Goal: Task Accomplishment & Management: Manage account settings

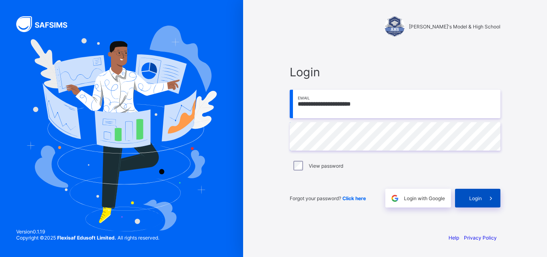
click at [480, 200] on span "Login" at bounding box center [475, 198] width 13 height 6
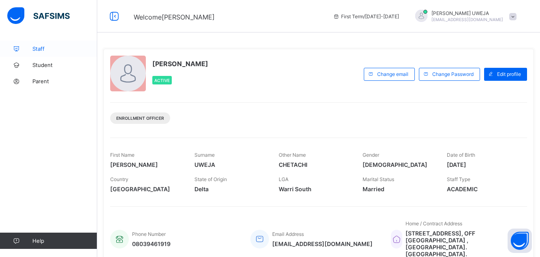
click at [42, 49] on span "Staff" at bounding box center [64, 48] width 65 height 6
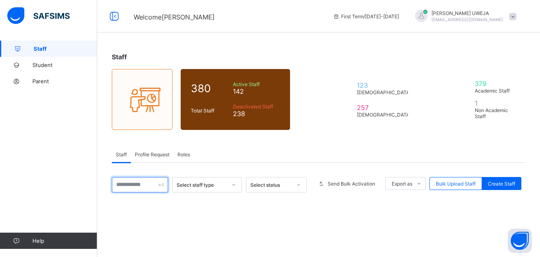
click at [136, 184] on input "text" at bounding box center [140, 184] width 56 height 15
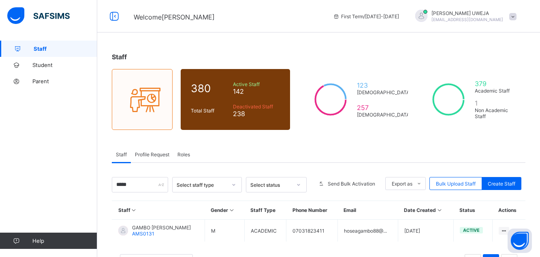
click at [540, 233] on div "Staff 380 Total Staff Active Staff 142 Deactivated Staff 238 123 Male 257 Femal…" at bounding box center [318, 166] width 443 height 250
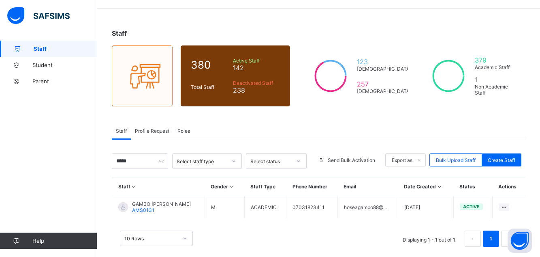
scroll to position [34, 0]
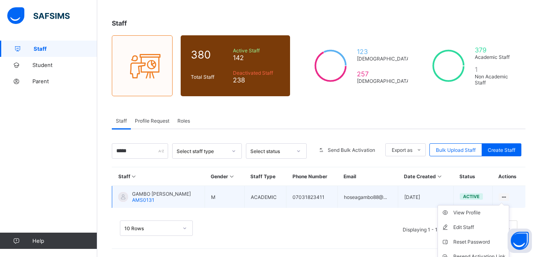
click at [510, 205] on ul "View Profile Edit Staff Reset Password Resend Activation Link Change Email Dele…" at bounding box center [474, 249] width 72 height 88
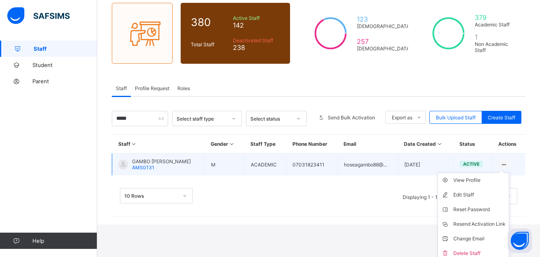
scroll to position [70, 0]
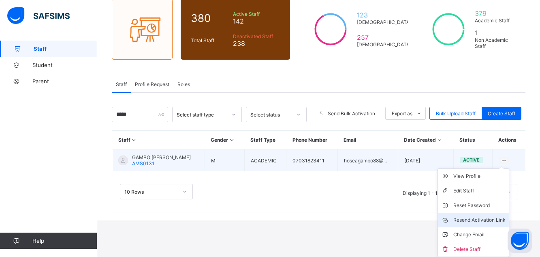
click at [491, 218] on div "Resend Activation Link" at bounding box center [480, 220] width 52 height 8
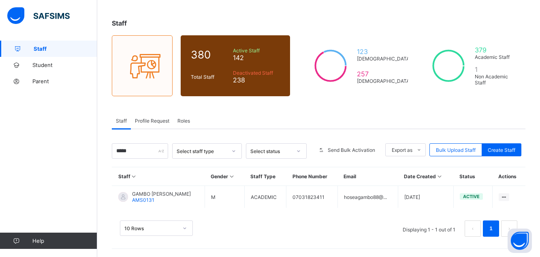
scroll to position [34, 0]
click at [41, 47] on span "Staff" at bounding box center [66, 48] width 64 height 6
click at [141, 152] on input "*****" at bounding box center [140, 150] width 56 height 15
type input "*"
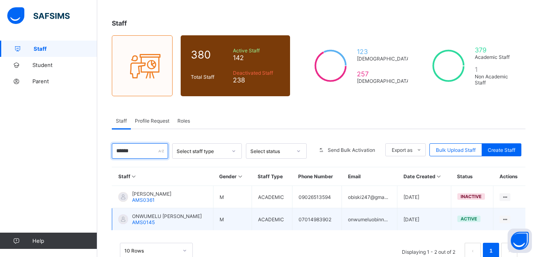
type input "******"
click at [183, 216] on span "ONWUMELU KINGSLEY OBINNA" at bounding box center [167, 216] width 70 height 6
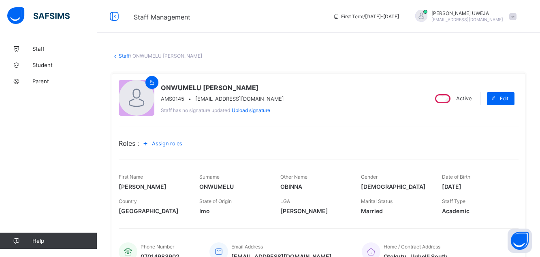
scroll to position [190, 0]
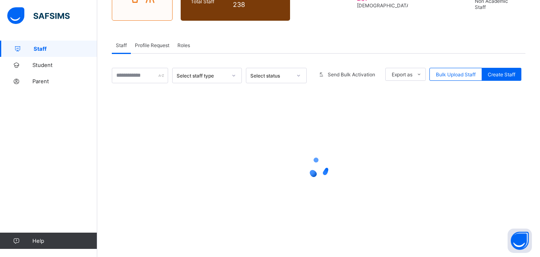
scroll to position [34, 0]
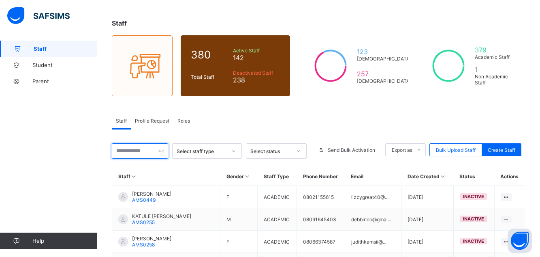
click at [147, 149] on input "text" at bounding box center [140, 150] width 56 height 15
type input "******"
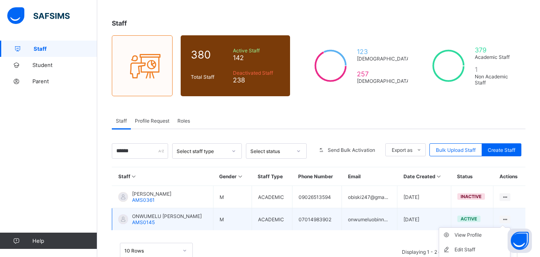
click at [509, 218] on icon at bounding box center [505, 219] width 7 height 6
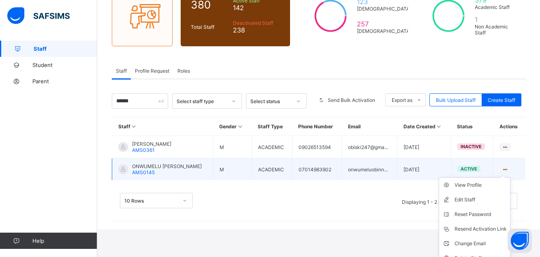
scroll to position [92, 0]
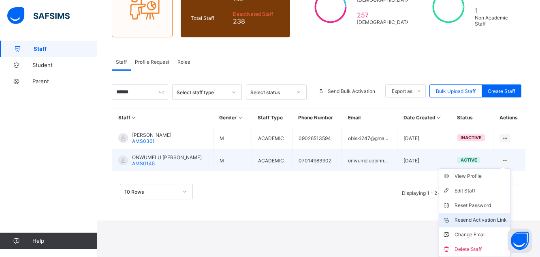
click at [493, 219] on div "Resend Activation Link" at bounding box center [481, 220] width 52 height 8
click at [485, 231] on div "Change Email" at bounding box center [481, 234] width 52 height 8
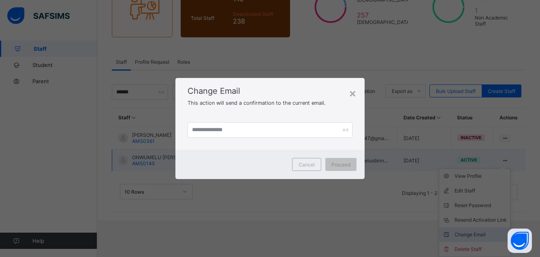
scroll to position [56, 0]
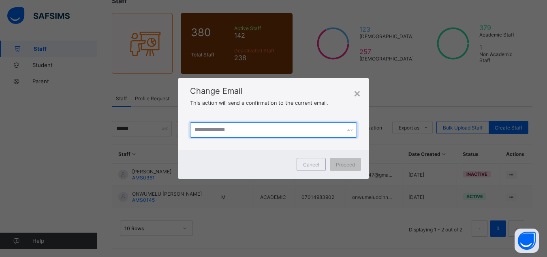
click at [240, 131] on input "text" at bounding box center [273, 129] width 167 height 15
type input "**********"
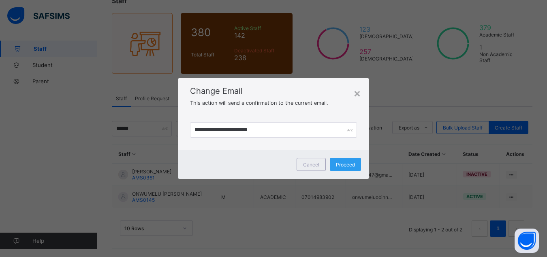
click at [347, 166] on span "Proceed" at bounding box center [345, 164] width 19 height 6
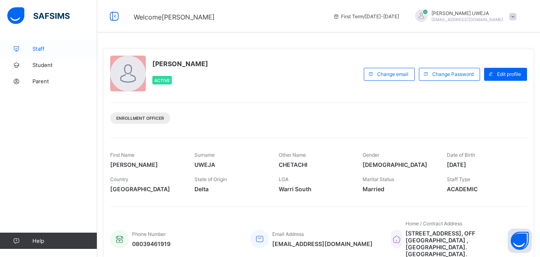
click at [41, 51] on span "Staff" at bounding box center [64, 48] width 65 height 6
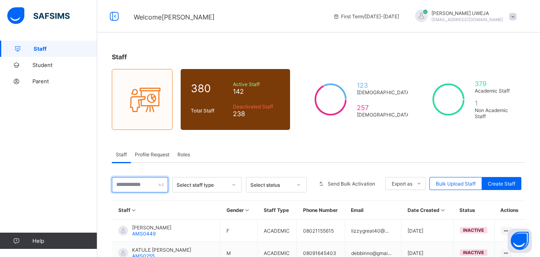
click at [134, 184] on input "text" at bounding box center [140, 184] width 56 height 15
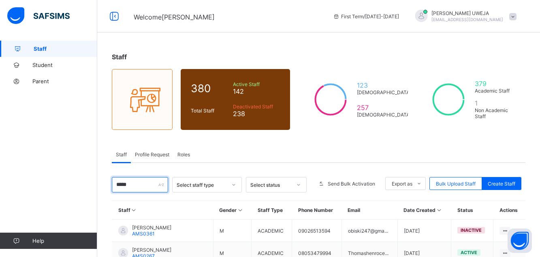
type input "******"
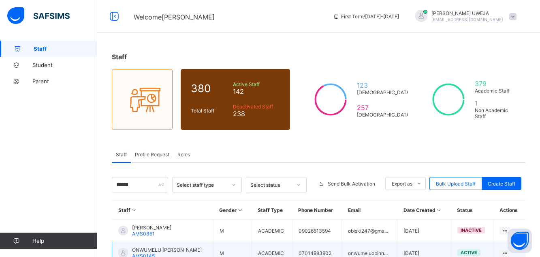
click at [160, 248] on span "ONWUMELU KINGSLEY OBINNA" at bounding box center [167, 249] width 70 height 6
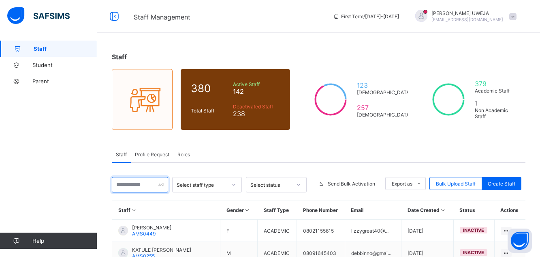
click at [133, 183] on input "text" at bounding box center [140, 184] width 56 height 15
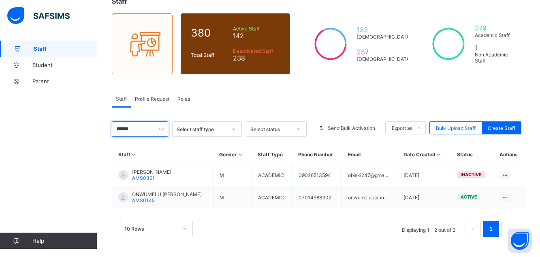
scroll to position [56, 0]
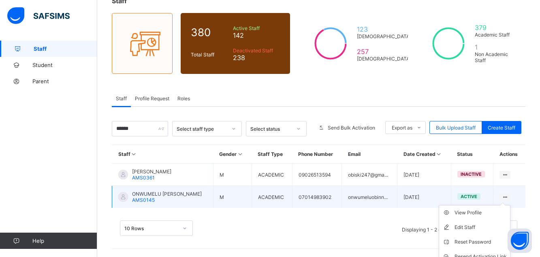
click at [511, 205] on ul "View Profile Edit Staff Reset Password Resend Activation Link Change Email Dele…" at bounding box center [475, 249] width 72 height 88
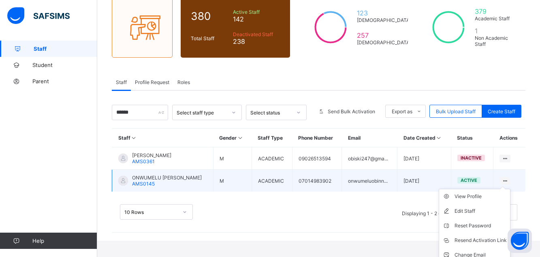
scroll to position [88, 0]
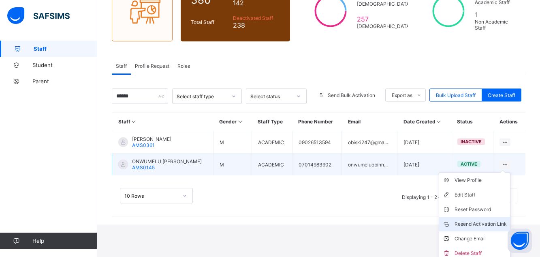
click at [476, 225] on div "Resend Activation Link" at bounding box center [481, 224] width 52 height 8
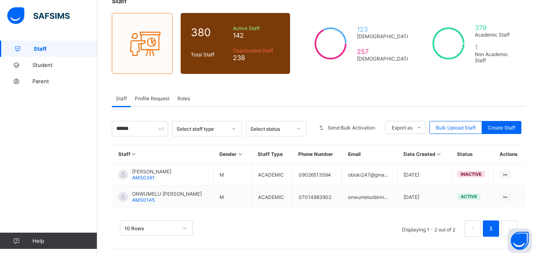
scroll to position [56, 0]
click at [132, 128] on input "******" at bounding box center [140, 128] width 56 height 15
type input "*"
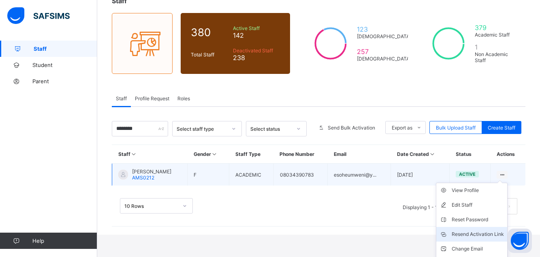
click at [479, 232] on div "Resend Activation Link" at bounding box center [478, 234] width 52 height 8
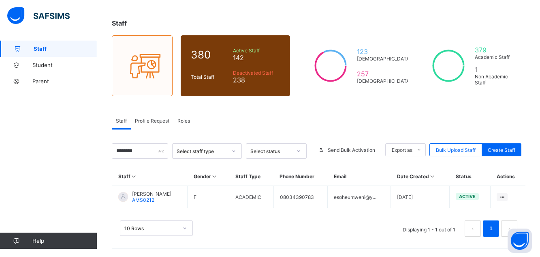
scroll to position [34, 0]
click at [139, 152] on input "********" at bounding box center [140, 150] width 56 height 15
type input "*"
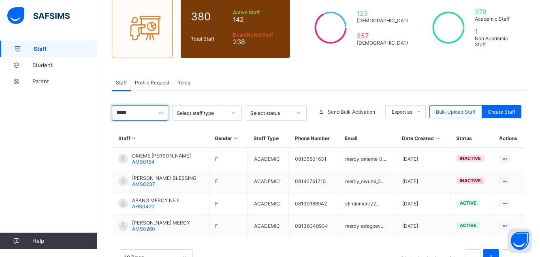
scroll to position [101, 0]
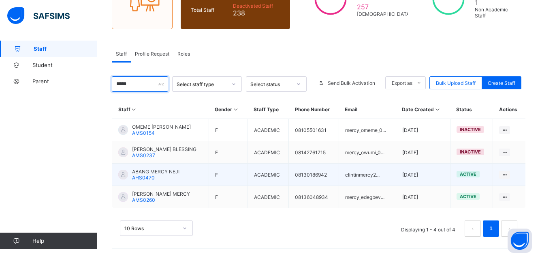
type input "*****"
click at [145, 173] on span "ABANG MERCY NEJI" at bounding box center [155, 171] width 47 height 6
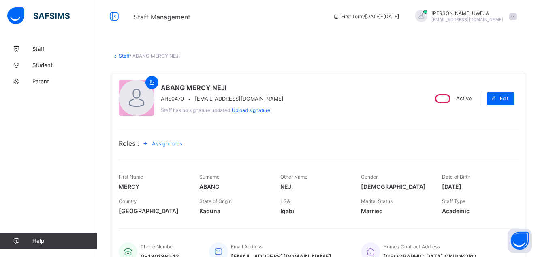
scroll to position [190, 0]
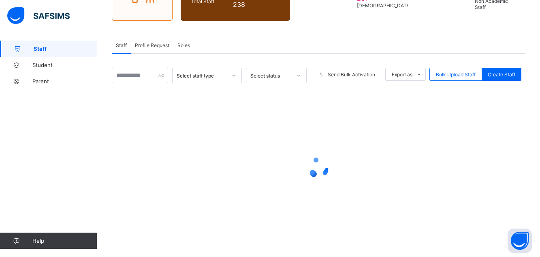
scroll to position [101, 0]
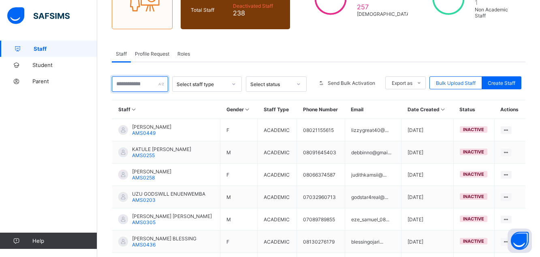
click at [137, 81] on input "text" at bounding box center [140, 83] width 56 height 15
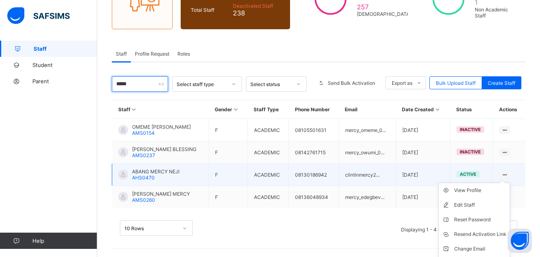
type input "*****"
click at [510, 182] on ul "View Profile Edit Staff Reset Password Resend Activation Link Change Email Dele…" at bounding box center [475, 226] width 72 height 88
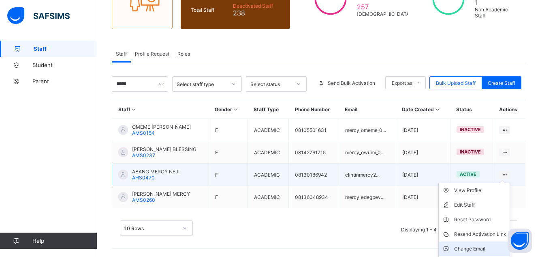
click at [483, 249] on div "Change Email" at bounding box center [480, 248] width 52 height 8
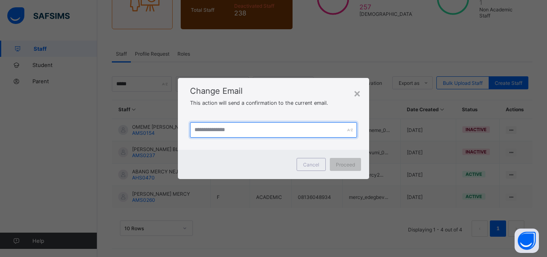
click at [225, 133] on input "text" at bounding box center [273, 129] width 167 height 15
type input "**********"
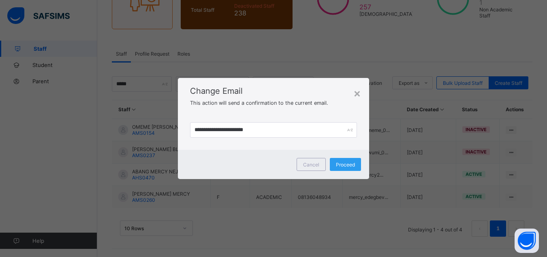
click at [343, 163] on span "Proceed" at bounding box center [345, 164] width 19 height 6
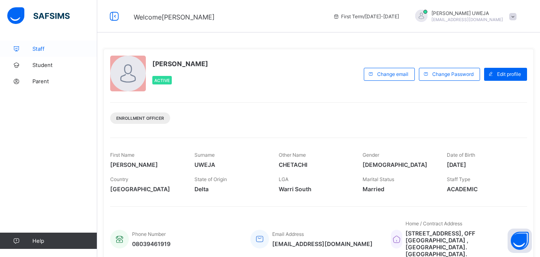
click at [49, 49] on span "Staff" at bounding box center [64, 48] width 65 height 6
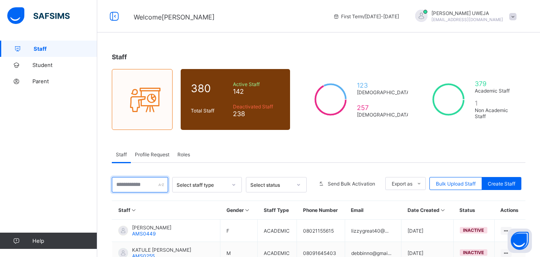
click at [142, 184] on input "text" at bounding box center [140, 184] width 56 height 15
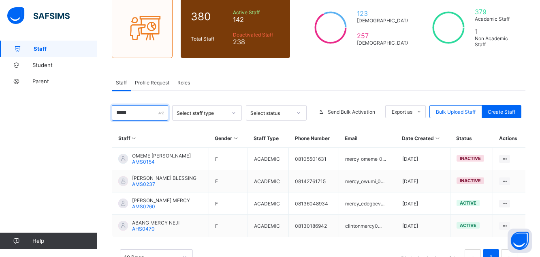
scroll to position [101, 0]
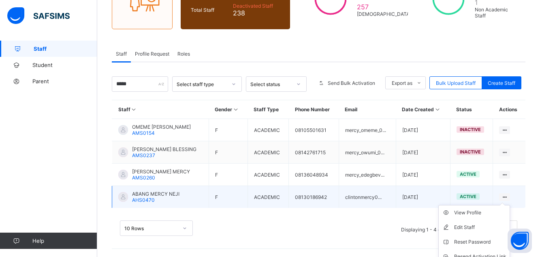
click at [508, 195] on icon at bounding box center [504, 197] width 7 height 6
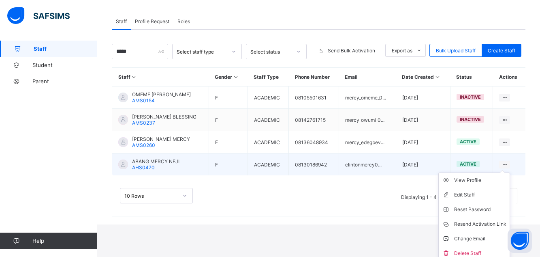
scroll to position [137, 0]
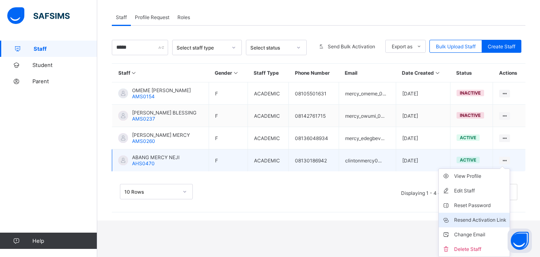
click at [493, 220] on div "Resend Activation Link" at bounding box center [480, 220] width 52 height 8
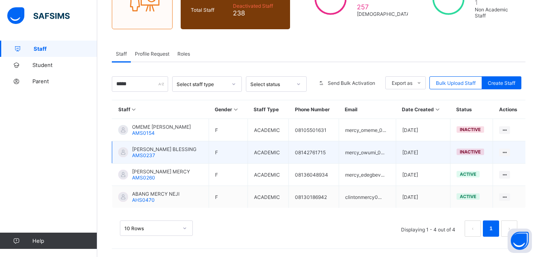
scroll to position [101, 0]
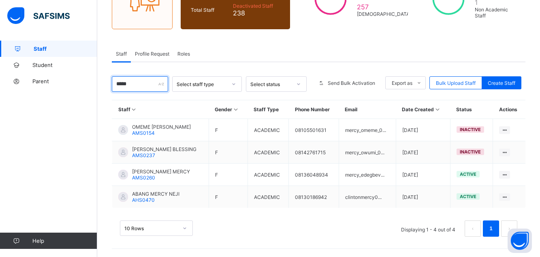
click at [140, 87] on input "*****" at bounding box center [140, 83] width 56 height 15
type input "*"
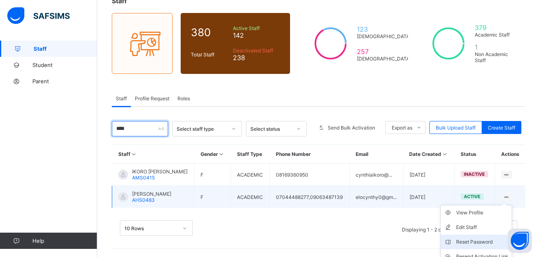
scroll to position [92, 0]
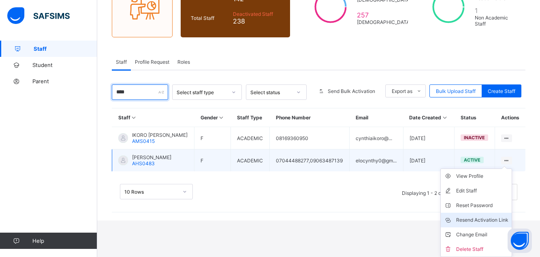
type input "****"
click at [484, 219] on div "Resend Activation Link" at bounding box center [482, 220] width 52 height 8
click at [482, 220] on div "Resend Activation Link" at bounding box center [482, 220] width 52 height 8
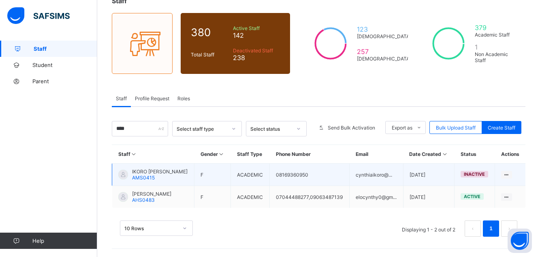
scroll to position [56, 0]
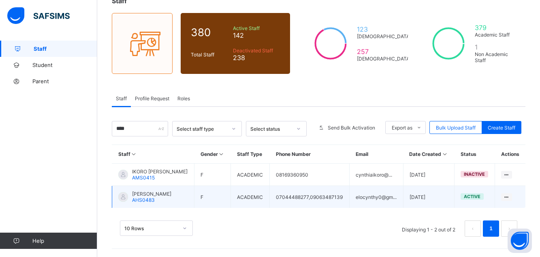
click at [313, 197] on td "07044488277,09063487139" at bounding box center [310, 197] width 80 height 22
click at [147, 191] on span "[PERSON_NAME]" at bounding box center [151, 194] width 39 height 6
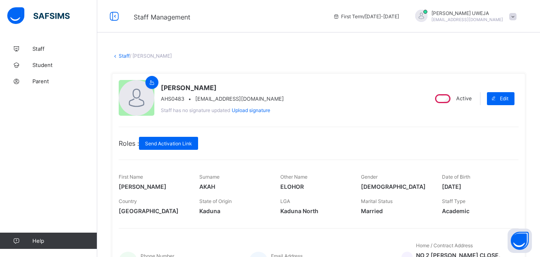
scroll to position [195, 0]
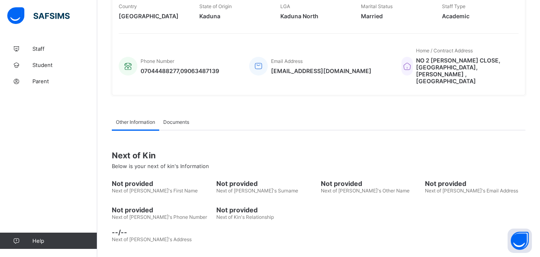
click at [214, 67] on span "07044488277,09063487139" at bounding box center [180, 70] width 79 height 7
click at [221, 63] on div "Phone Number 07044488277,09063487139 Email Address elocynthy0@gmail.com Home / …" at bounding box center [319, 65] width 400 height 45
click at [540, 13] on div "Staff / AKAH CYNTHIA ELOHOR × Delete Staff This action would delete AKAH CYNTHI…" at bounding box center [318, 58] width 443 height 424
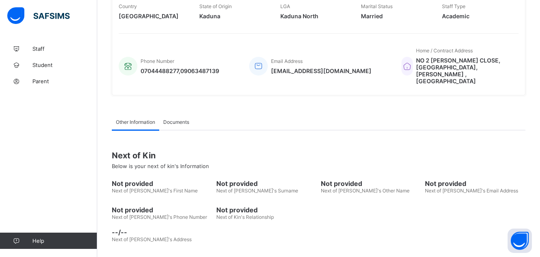
click at [540, 13] on div "Staff / AKAH CYNTHIA ELOHOR × Delete Staff This action would delete AKAH CYNTHI…" at bounding box center [318, 58] width 443 height 424
click at [165, 67] on span "07044488277,09063487139" at bounding box center [180, 70] width 79 height 7
click at [182, 67] on span "07044488277,09063487139" at bounding box center [180, 70] width 79 height 7
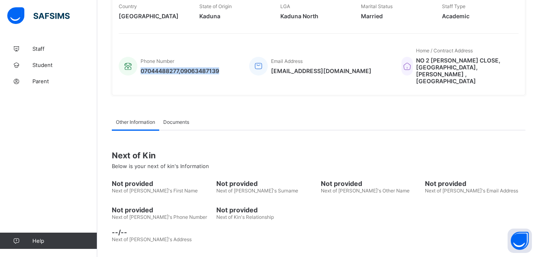
click at [182, 67] on span "07044488277,09063487139" at bounding box center [180, 70] width 79 height 7
click at [180, 67] on span "07044488277,09063487139" at bounding box center [180, 70] width 79 height 7
click at [142, 67] on span "07044488277,09063487139" at bounding box center [180, 70] width 79 height 7
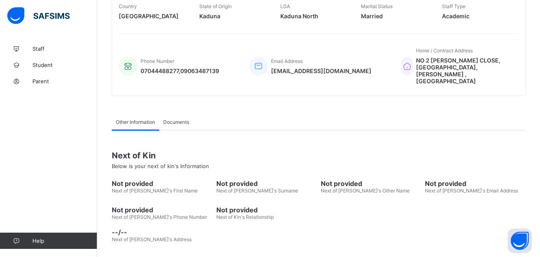
click at [142, 67] on span "07044488277,09063487139" at bounding box center [180, 70] width 79 height 7
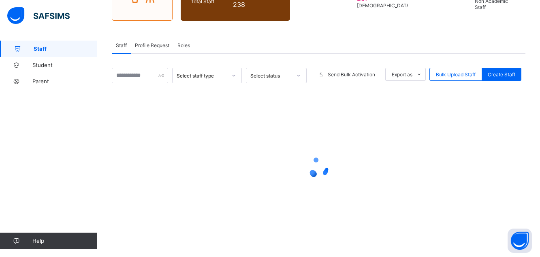
scroll to position [56, 0]
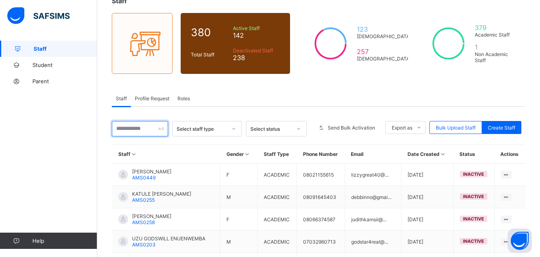
click at [138, 128] on input "text" at bounding box center [140, 128] width 56 height 15
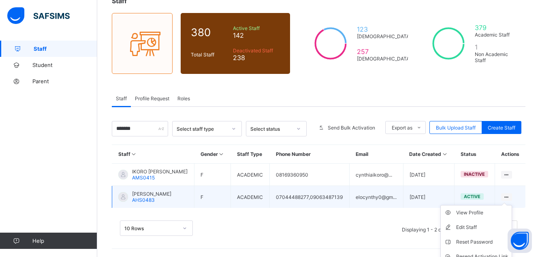
click at [510, 196] on icon at bounding box center [506, 197] width 7 height 6
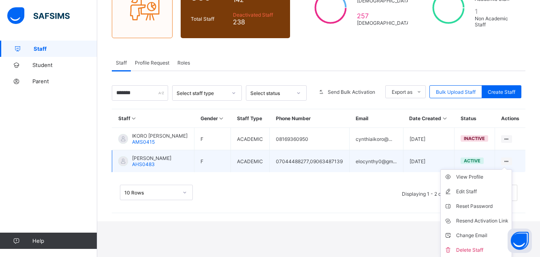
scroll to position [92, 0]
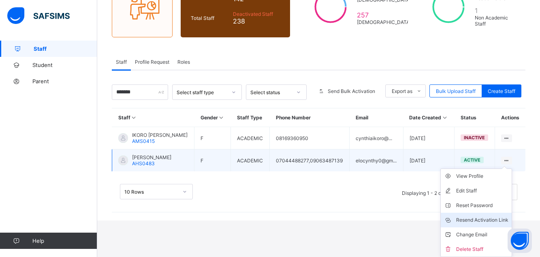
click at [500, 221] on div "Resend Activation Link" at bounding box center [482, 220] width 52 height 8
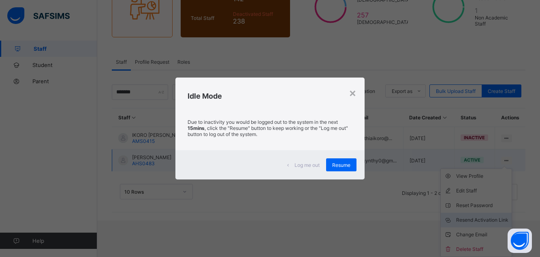
scroll to position [56, 0]
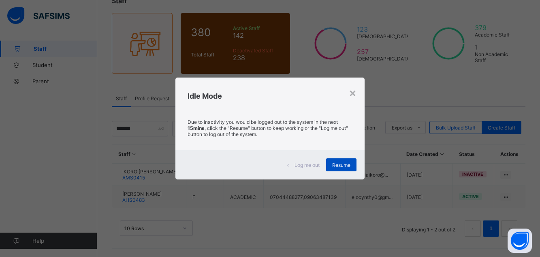
click at [341, 167] on span "Resume" at bounding box center [341, 165] width 18 height 6
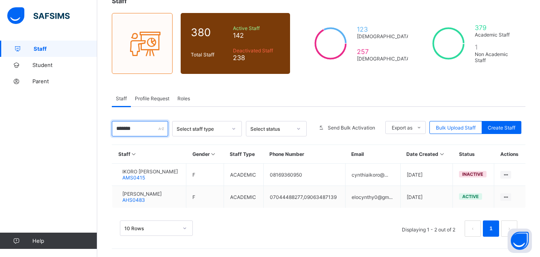
click at [138, 131] on input "*******" at bounding box center [140, 128] width 56 height 15
type input "*"
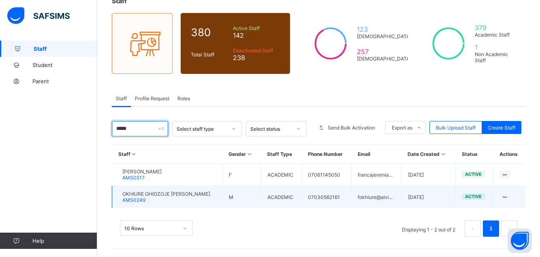
type input "*****"
click at [169, 196] on span "OKHIURE OHIOZOJE [PERSON_NAME]" at bounding box center [166, 194] width 88 height 6
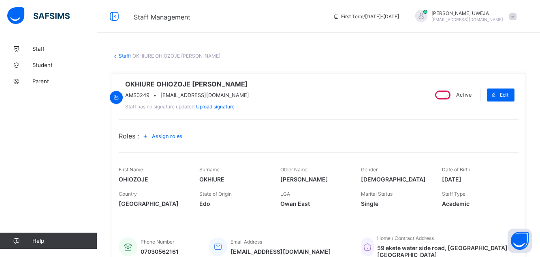
scroll to position [190, 0]
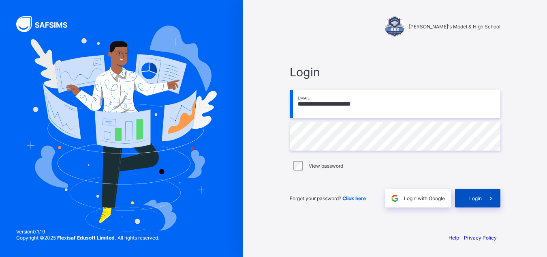
click at [472, 198] on span "Login" at bounding box center [475, 198] width 13 height 6
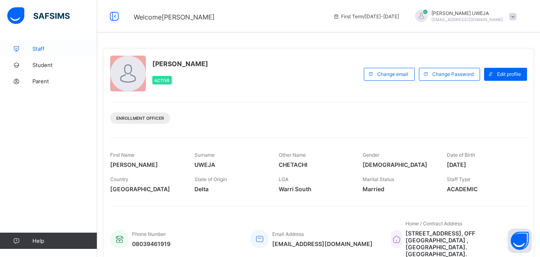
click at [52, 50] on span "Staff" at bounding box center [64, 48] width 65 height 6
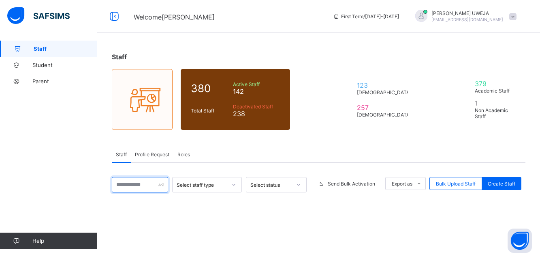
click at [131, 184] on input "text" at bounding box center [140, 184] width 56 height 15
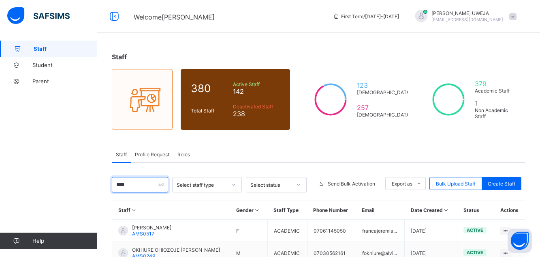
type input "*****"
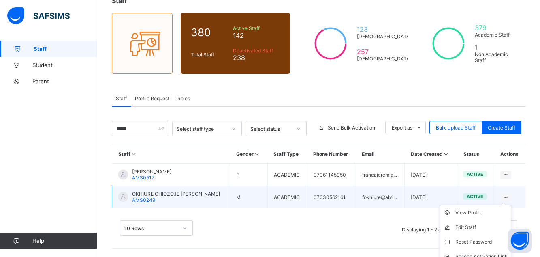
click at [508, 205] on ul "View Profile Edit Staff Reset Password Resend Activation Link Change Email Dele…" at bounding box center [476, 249] width 72 height 88
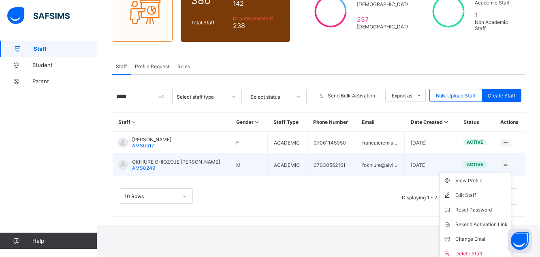
scroll to position [88, 0]
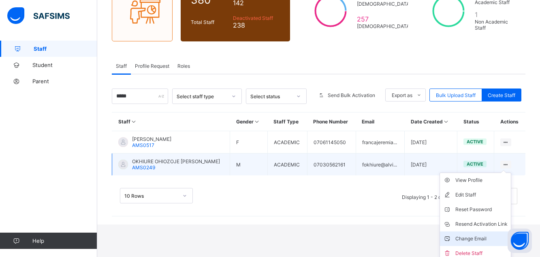
click at [474, 237] on div "Change Email" at bounding box center [482, 238] width 52 height 8
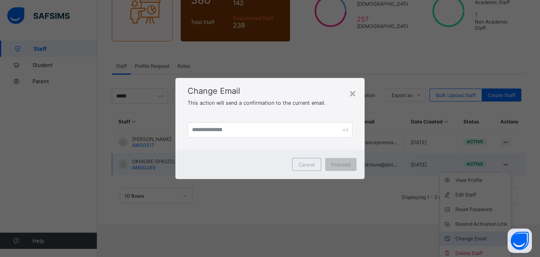
scroll to position [56, 0]
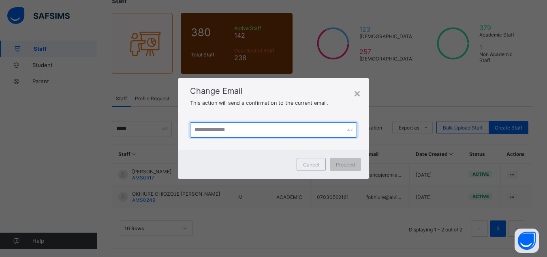
click at [217, 130] on input "text" at bounding box center [273, 129] width 167 height 15
type input "**********"
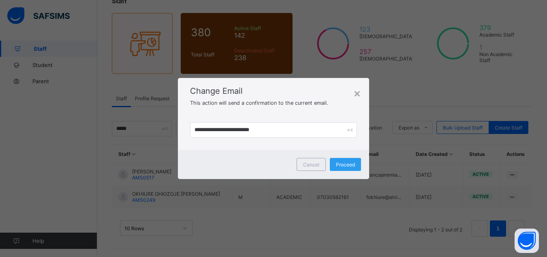
click at [345, 163] on span "Proceed" at bounding box center [345, 164] width 19 height 6
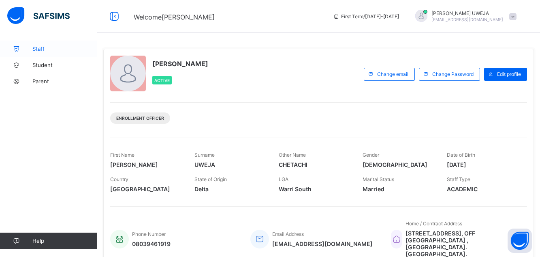
click at [52, 46] on span "Staff" at bounding box center [64, 48] width 65 height 6
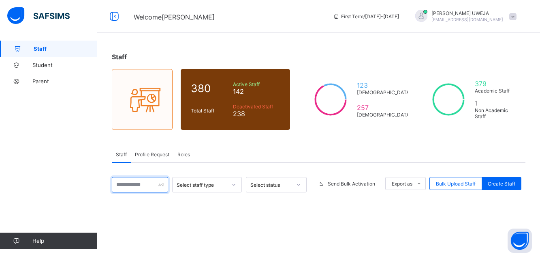
click at [132, 184] on input "text" at bounding box center [140, 184] width 56 height 15
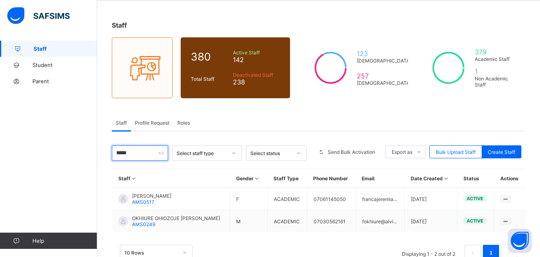
scroll to position [56, 0]
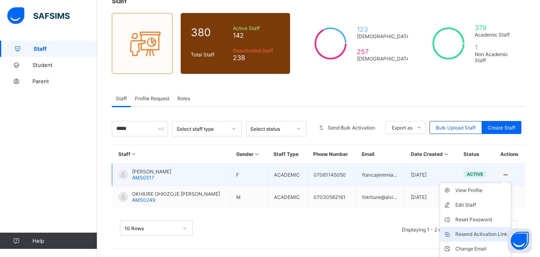
click at [483, 230] on div "Resend Activation Link" at bounding box center [482, 234] width 52 height 8
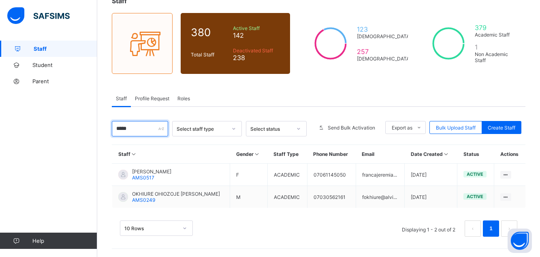
click at [132, 129] on input "*****" at bounding box center [140, 128] width 56 height 15
type input "*"
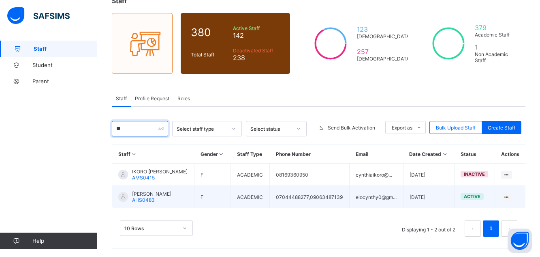
type input "**"
click at [151, 195] on span "[PERSON_NAME]" at bounding box center [151, 194] width 39 height 6
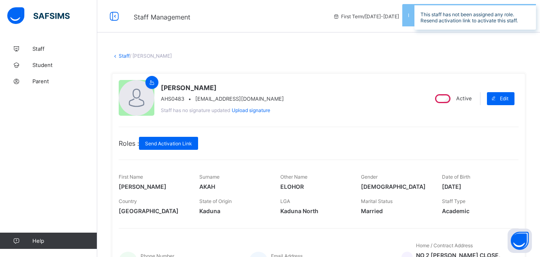
scroll to position [195, 0]
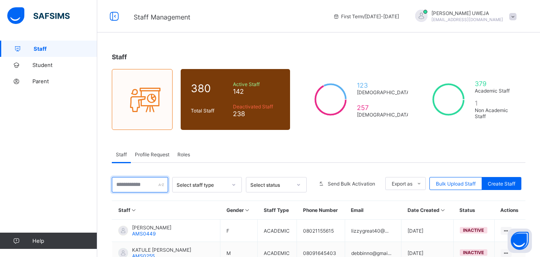
click at [141, 183] on input "text" at bounding box center [140, 184] width 56 height 15
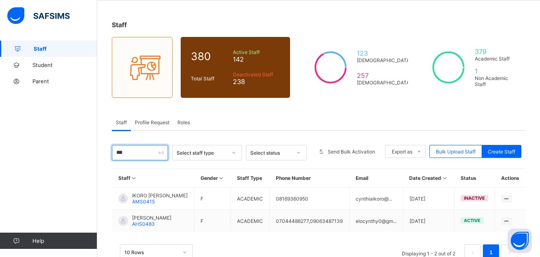
scroll to position [56, 0]
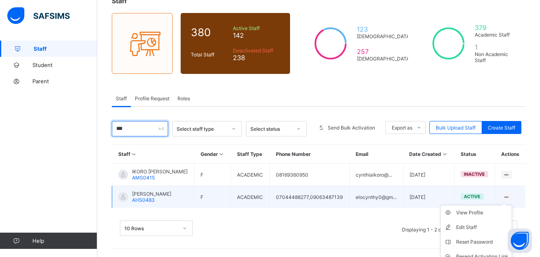
type input "***"
click at [512, 205] on ul "View Profile Edit Staff Reset Password Resend Activation Link Change Email Dele…" at bounding box center [477, 249] width 72 height 88
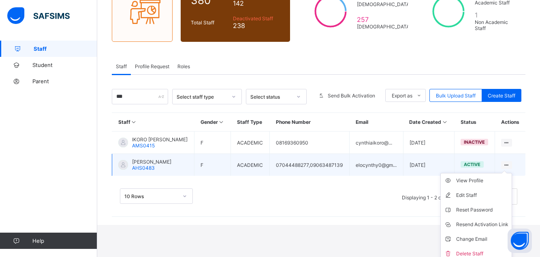
scroll to position [92, 0]
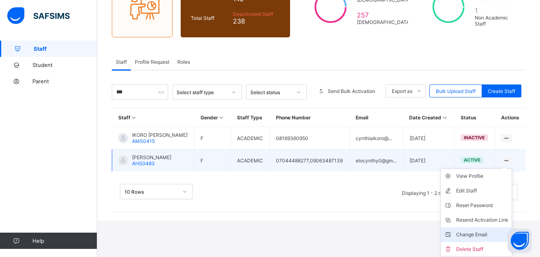
click at [488, 233] on div "Change Email" at bounding box center [482, 234] width 52 height 8
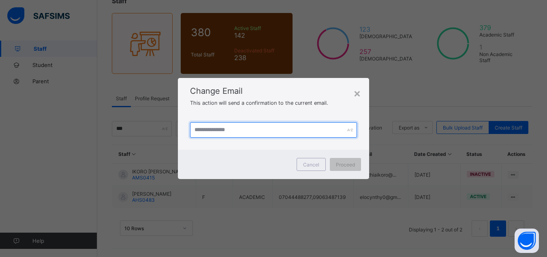
click at [219, 130] on input "text" at bounding box center [273, 129] width 167 height 15
type input "**********"
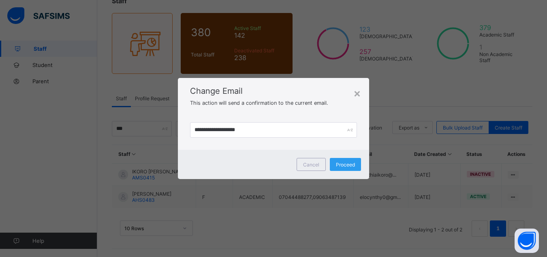
click at [345, 166] on span "Proceed" at bounding box center [345, 164] width 19 height 6
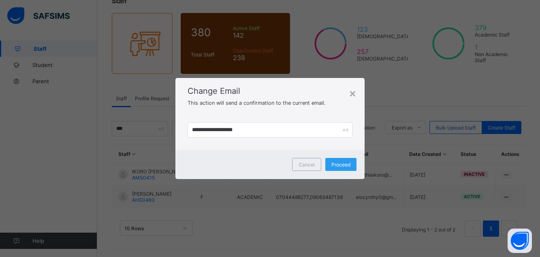
click at [342, 164] on span "Proceed" at bounding box center [341, 164] width 19 height 6
click at [356, 96] on div "×" at bounding box center [353, 93] width 8 height 14
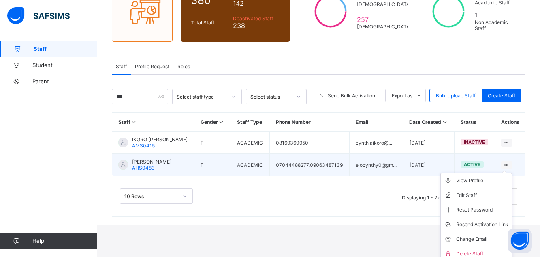
scroll to position [88, 0]
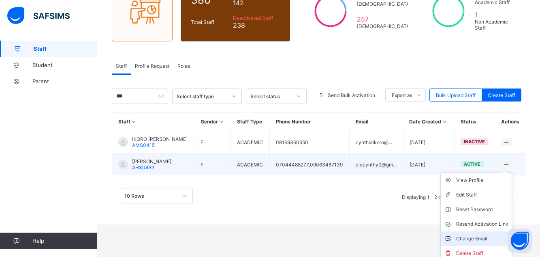
click at [479, 239] on div "Change Email" at bounding box center [482, 238] width 52 height 8
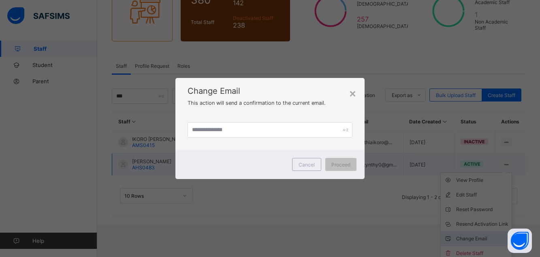
scroll to position [56, 0]
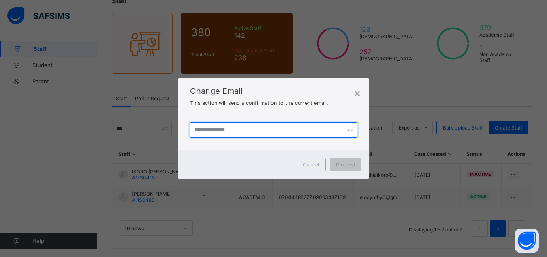
click at [230, 128] on input "text" at bounding box center [273, 129] width 167 height 15
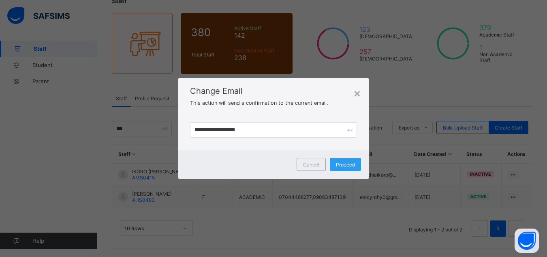
click at [341, 165] on span "Proceed" at bounding box center [345, 164] width 19 height 6
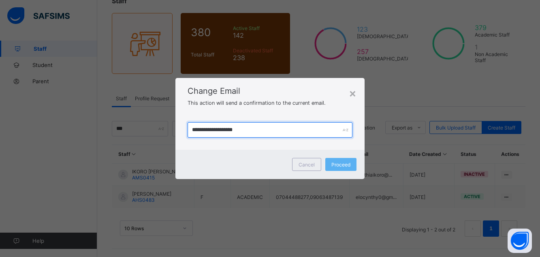
click at [216, 130] on input "**********" at bounding box center [270, 129] width 165 height 15
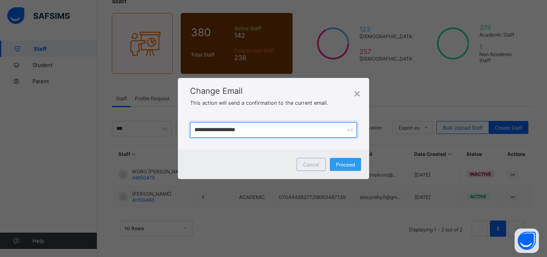
type input "**********"
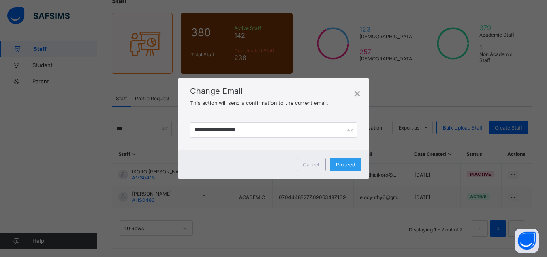
click at [342, 165] on span "Proceed" at bounding box center [345, 164] width 19 height 6
click at [360, 93] on div "×" at bounding box center [357, 93] width 8 height 14
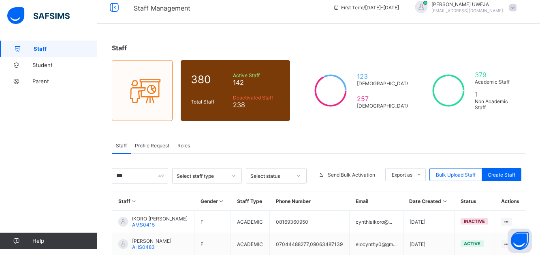
scroll to position [0, 0]
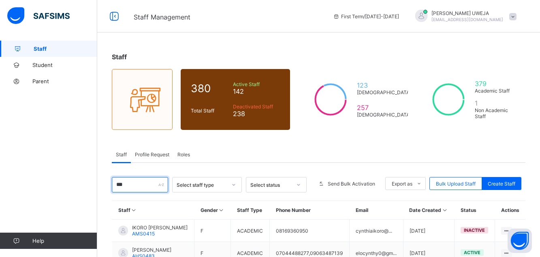
click at [125, 184] on input "***" at bounding box center [140, 184] width 56 height 15
type input "*"
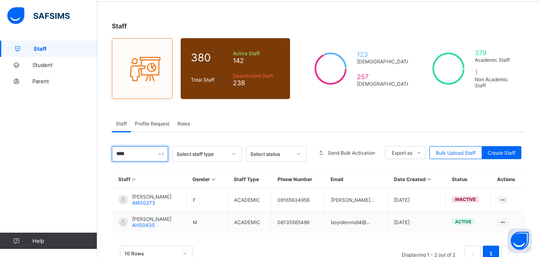
scroll to position [56, 0]
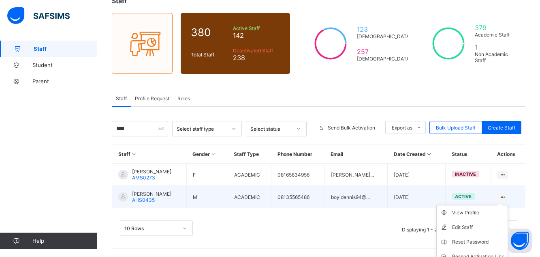
click at [508, 205] on ul "View Profile Edit Staff Reset Password Resend Activation Link Change Email Dele…" at bounding box center [473, 249] width 72 height 88
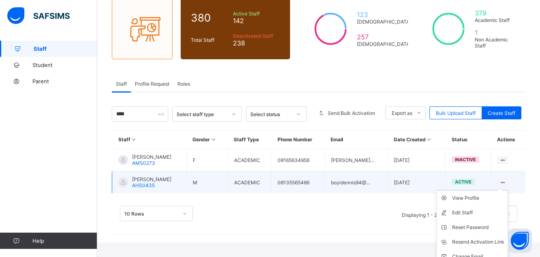
scroll to position [72, 0]
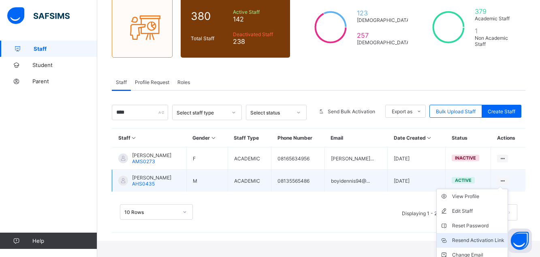
click at [491, 241] on div "Resend Activation Link" at bounding box center [478, 240] width 52 height 8
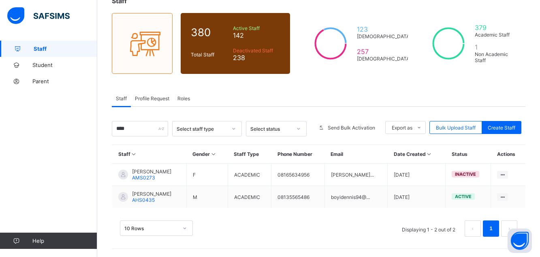
scroll to position [56, 0]
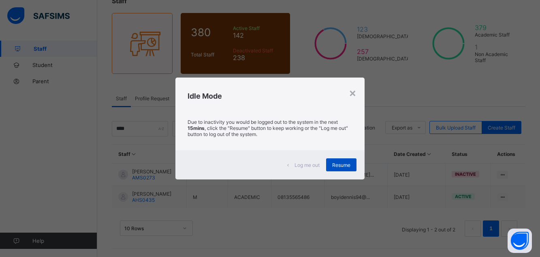
click at [339, 163] on span "Resume" at bounding box center [341, 165] width 18 height 6
click at [341, 167] on span "Resume" at bounding box center [341, 165] width 18 height 6
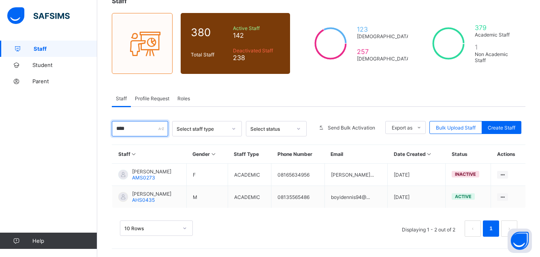
click at [131, 132] on input "****" at bounding box center [140, 128] width 56 height 15
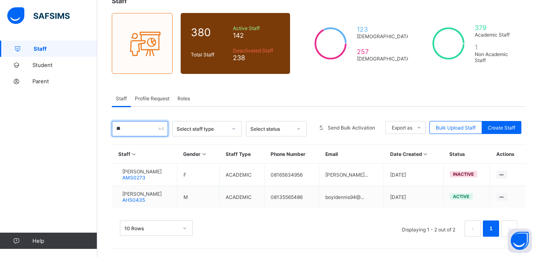
type input "*"
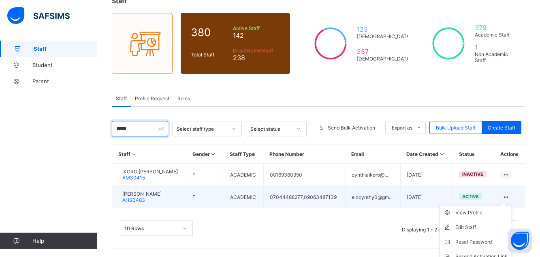
type input "*****"
click at [512, 205] on ul "View Profile Edit Staff Reset Password Resend Activation Link Change Email Dele…" at bounding box center [476, 249] width 72 height 88
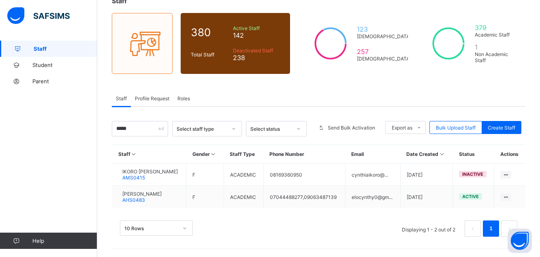
click at [540, 248] on div "Staff 380 Total Staff Active Staff 142 Deactivated Staff 238 123 [DEMOGRAPHIC_D…" at bounding box center [318, 121] width 443 height 272
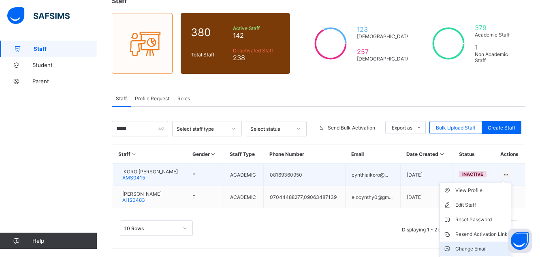
click at [488, 246] on div "Change Email" at bounding box center [482, 248] width 52 height 8
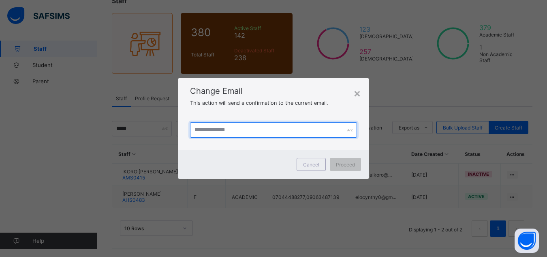
click at [212, 125] on input "text" at bounding box center [273, 129] width 167 height 15
type input "**********"
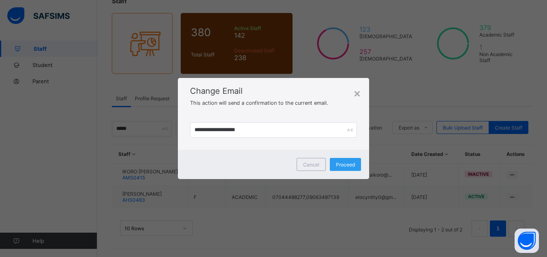
click at [339, 167] on div "Proceed" at bounding box center [345, 164] width 31 height 13
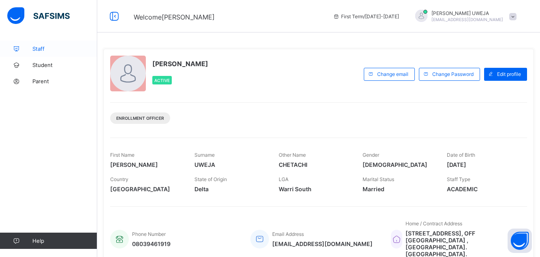
click at [42, 48] on span "Staff" at bounding box center [64, 48] width 65 height 6
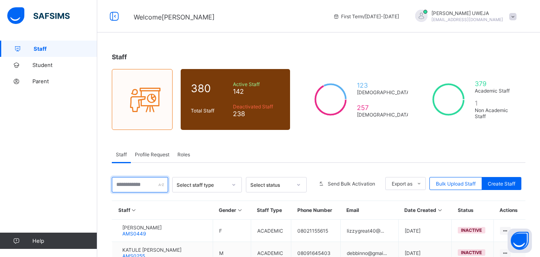
click at [132, 182] on input "text" at bounding box center [140, 184] width 56 height 15
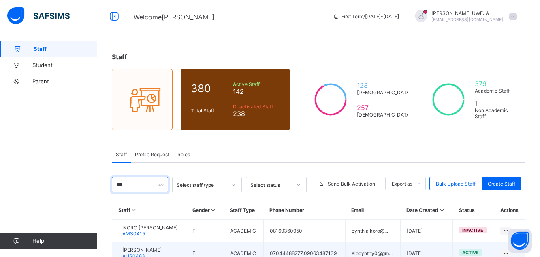
type input "***"
click at [157, 249] on span "[PERSON_NAME]" at bounding box center [141, 249] width 39 height 6
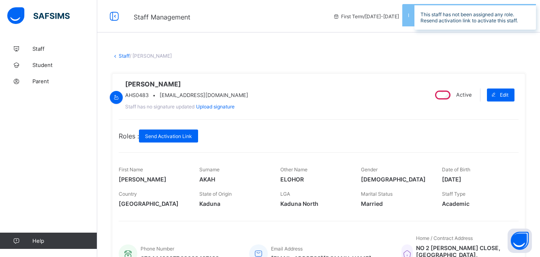
scroll to position [195, 0]
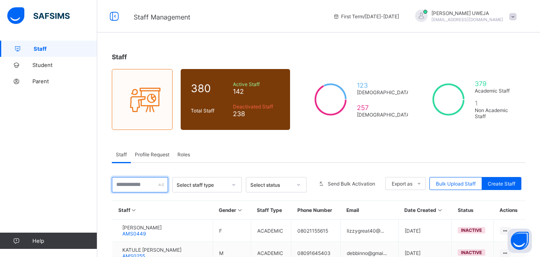
click at [135, 181] on input "text" at bounding box center [140, 184] width 56 height 15
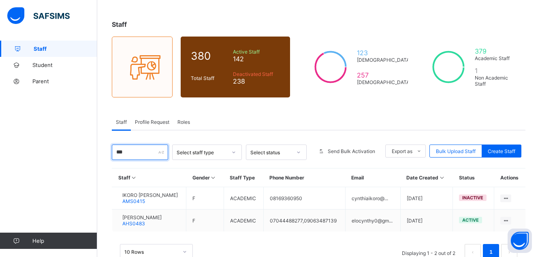
scroll to position [56, 0]
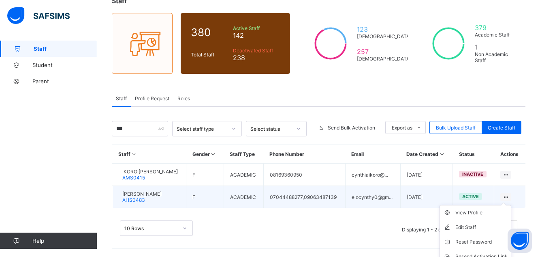
click at [510, 195] on icon at bounding box center [506, 197] width 7 height 6
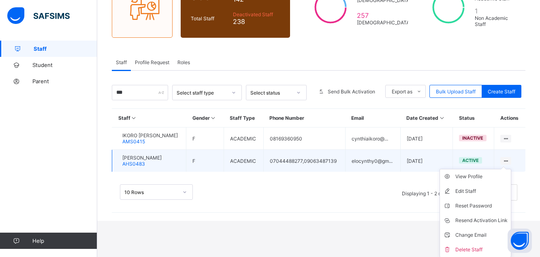
scroll to position [92, 0]
click at [503, 218] on div "Resend Activation Link" at bounding box center [482, 220] width 52 height 8
click at [497, 219] on div "Resend Activation Link" at bounding box center [482, 220] width 52 height 8
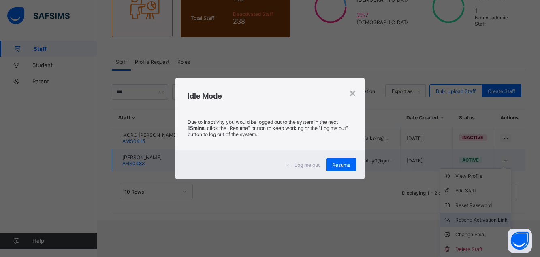
scroll to position [56, 0]
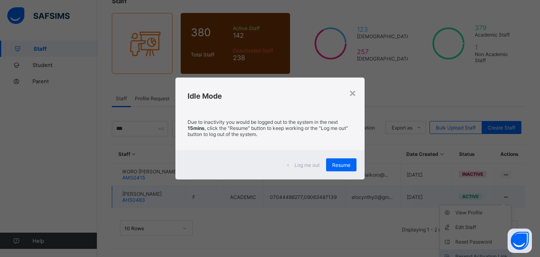
click at [497, 219] on div "× Idle Mode Due to inactivity you would be logged out to the system in the next…" at bounding box center [270, 128] width 540 height 257
click at [349, 165] on span "Resume" at bounding box center [341, 165] width 18 height 6
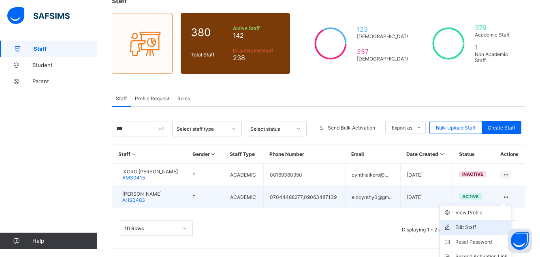
scroll to position [92, 0]
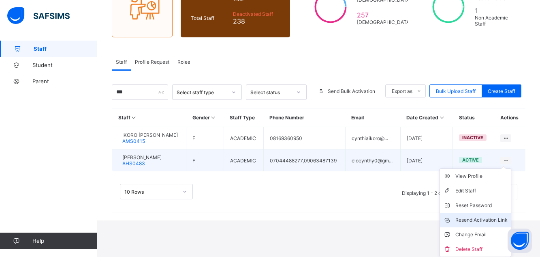
click at [493, 218] on div "Resend Activation Link" at bounding box center [482, 220] width 52 height 8
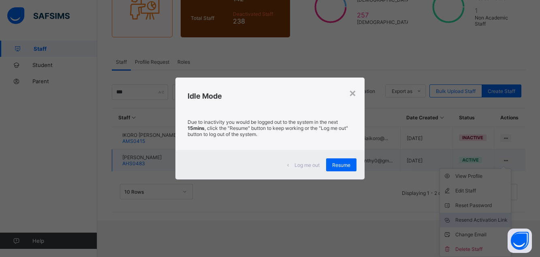
scroll to position [56, 0]
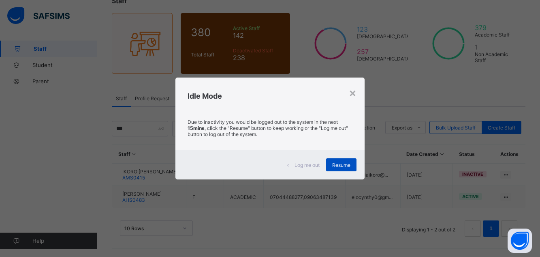
click at [344, 164] on span "Resume" at bounding box center [341, 165] width 18 height 6
click at [333, 165] on span "Resume" at bounding box center [341, 165] width 18 height 6
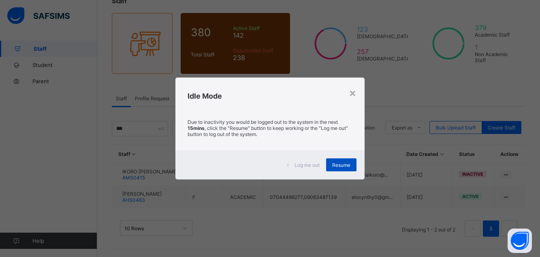
click at [340, 162] on span "Resume" at bounding box center [341, 165] width 18 height 6
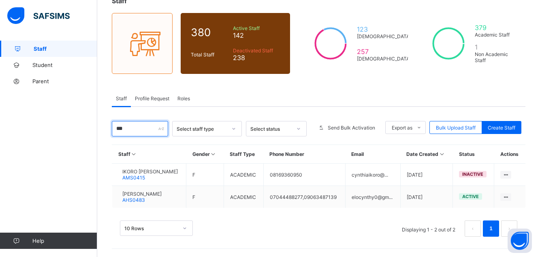
click at [126, 131] on input "***" at bounding box center [140, 128] width 56 height 15
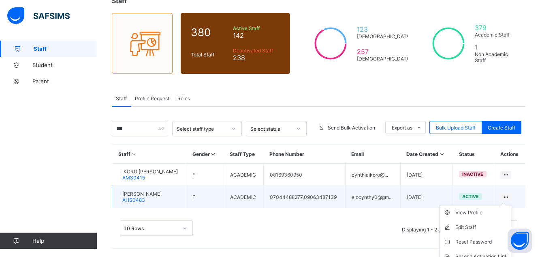
click at [512, 205] on ul "View Profile Edit Staff Reset Password Resend Activation Link Change Email Dele…" at bounding box center [476, 249] width 72 height 88
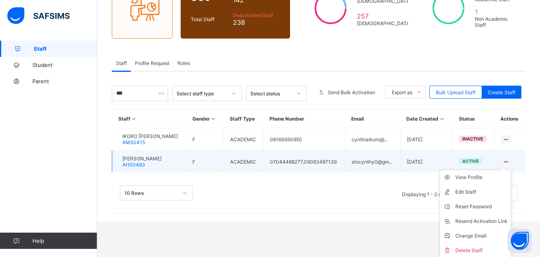
scroll to position [92, 0]
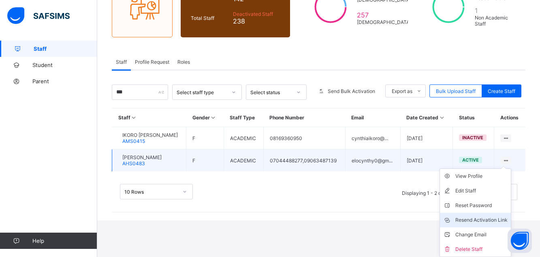
click at [492, 220] on div "Resend Activation Link" at bounding box center [482, 220] width 52 height 8
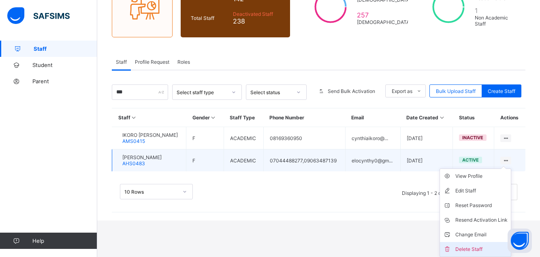
scroll to position [56, 0]
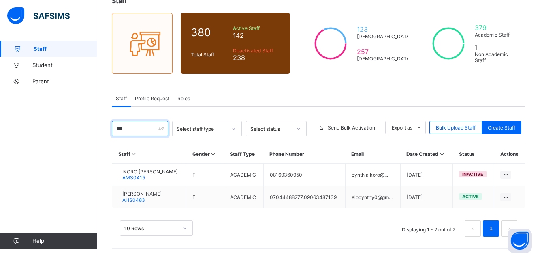
click at [130, 129] on input "***" at bounding box center [140, 128] width 56 height 15
type input "*"
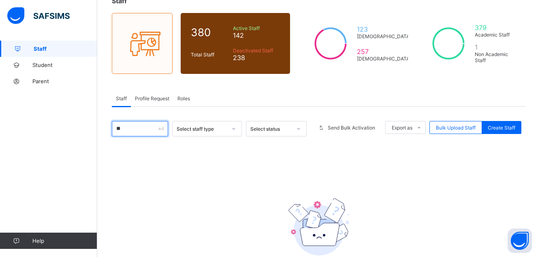
type input "*"
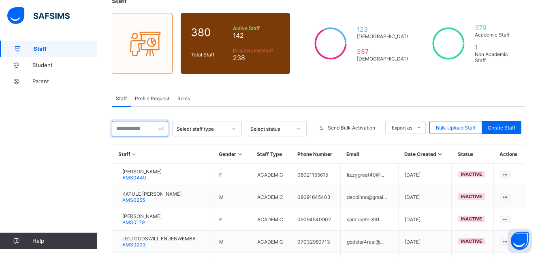
click at [127, 129] on input "text" at bounding box center [140, 128] width 56 height 15
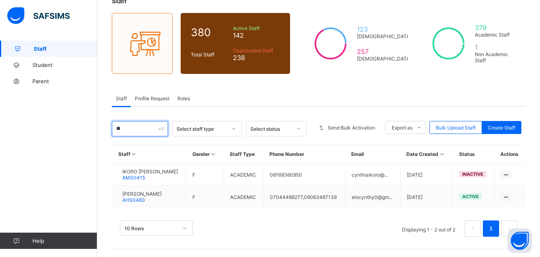
type input "***"
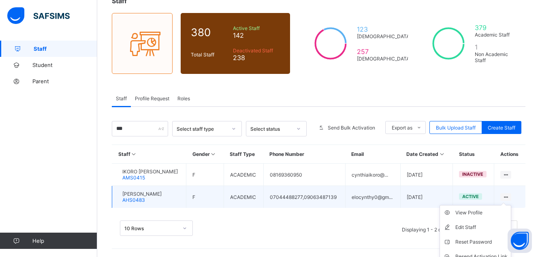
click at [512, 205] on ul "View Profile Edit Staff Reset Password Resend Activation Link Change Email Dele…" at bounding box center [476, 249] width 72 height 88
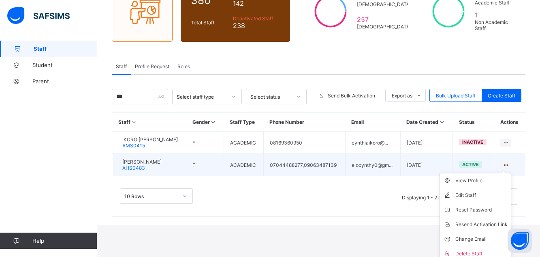
scroll to position [88, 0]
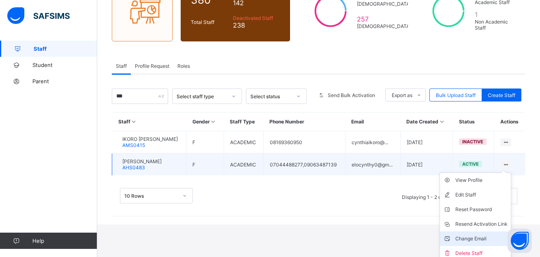
click at [482, 240] on div "Change Email" at bounding box center [482, 238] width 52 height 8
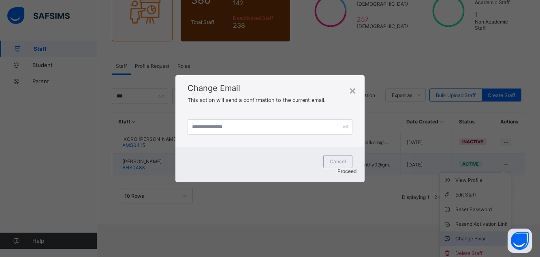
scroll to position [56, 0]
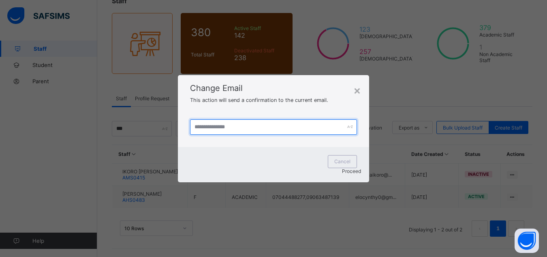
click at [256, 132] on input "text" at bounding box center [273, 126] width 167 height 15
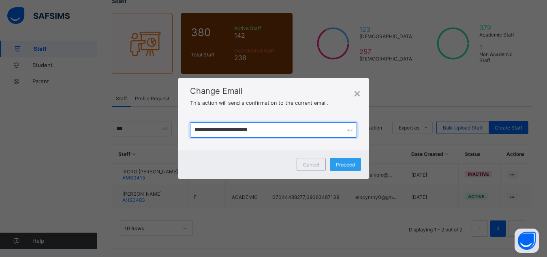
type input "**********"
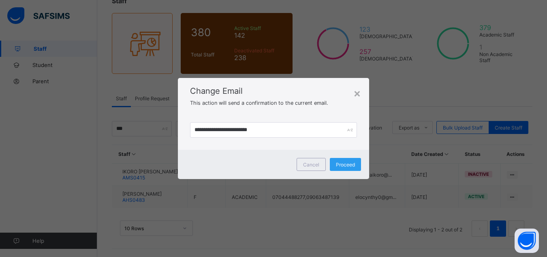
click at [340, 167] on div "Proceed" at bounding box center [345, 164] width 31 height 13
click at [340, 163] on span "Proceed" at bounding box center [345, 164] width 19 height 6
click at [345, 163] on span "Proceed" at bounding box center [345, 164] width 19 height 6
click at [191, 201] on div "**********" at bounding box center [273, 128] width 547 height 257
click at [343, 166] on span "Proceed" at bounding box center [345, 164] width 19 height 6
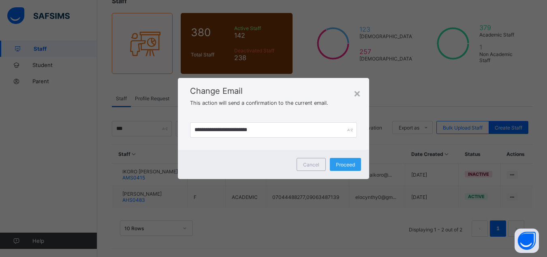
click at [346, 165] on span "Proceed" at bounding box center [345, 164] width 19 height 6
click at [346, 165] on div "Proceed" at bounding box center [345, 164] width 31 height 13
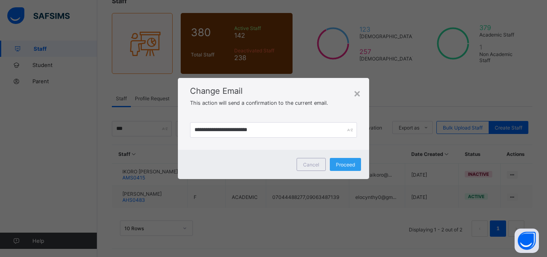
click at [346, 165] on div "Proceed" at bounding box center [345, 164] width 31 height 13
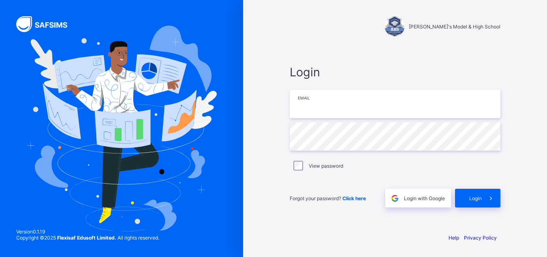
click at [325, 110] on input "email" at bounding box center [395, 104] width 211 height 28
type input "**********"
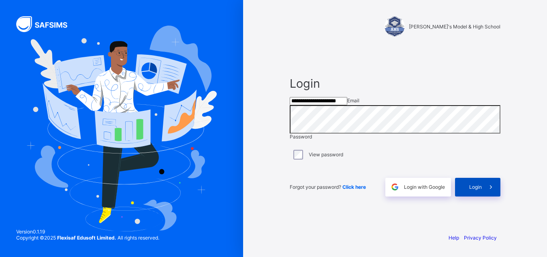
click at [467, 196] on div "Login" at bounding box center [477, 187] width 45 height 19
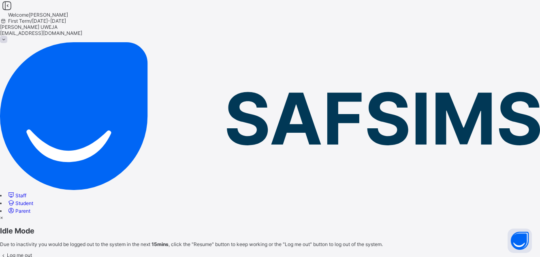
click at [18, 256] on span "Resume" at bounding box center [9, 261] width 18 height 6
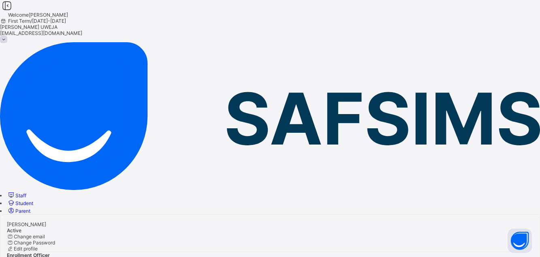
click at [26, 192] on span "Staff" at bounding box center [20, 195] width 11 height 6
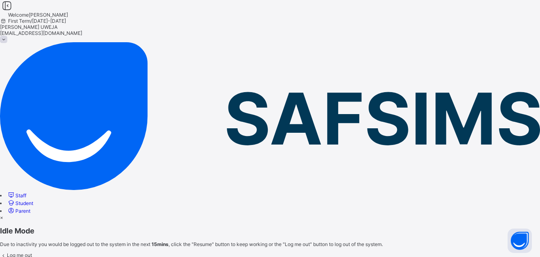
type input "********"
click at [353, 214] on div "×" at bounding box center [270, 217] width 540 height 6
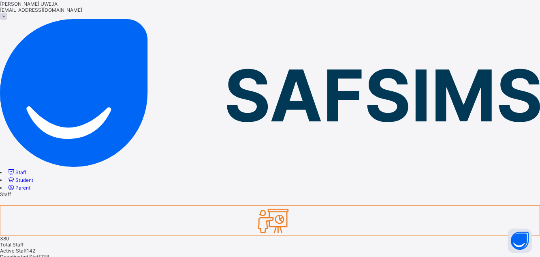
scroll to position [34, 0]
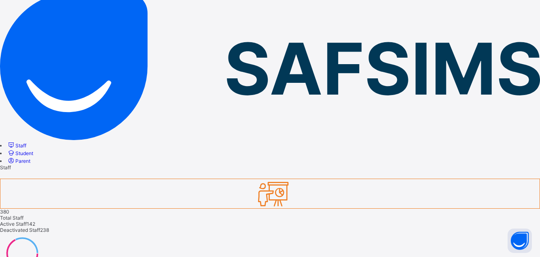
scroll to position [66, 0]
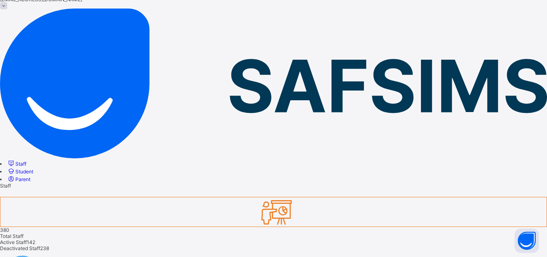
type input "*"
type input "**********"
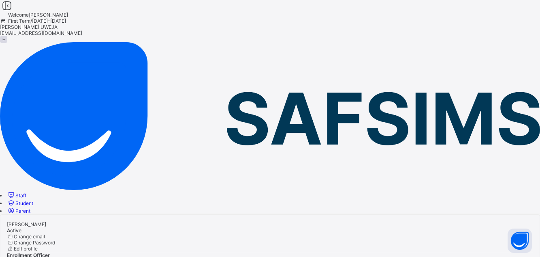
click at [26, 192] on link "Staff" at bounding box center [16, 195] width 19 height 6
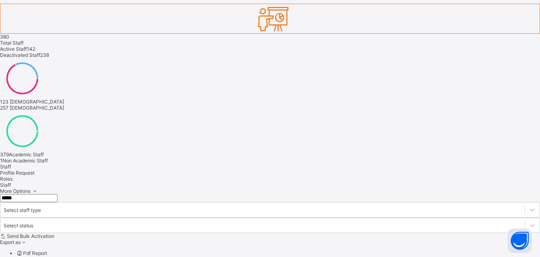
drag, startPoint x: 542, startPoint y: 0, endPoint x: 45, endPoint y: 157, distance: 521.1
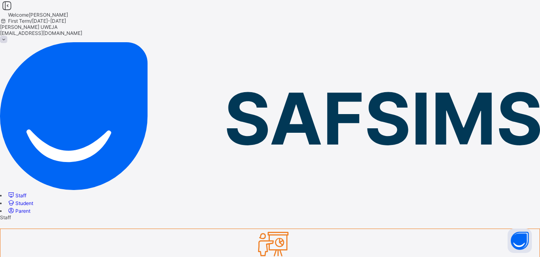
type input "********"
click at [509, 230] on button "Open asap" at bounding box center [520, 240] width 24 height 24
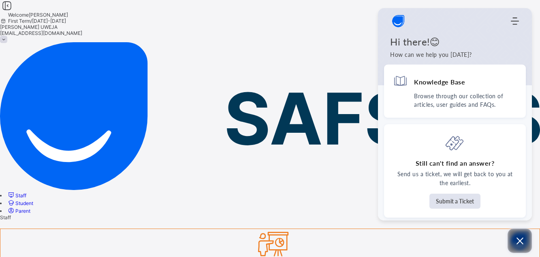
click at [524, 238] on icon "Open asap" at bounding box center [520, 241] width 10 height 10
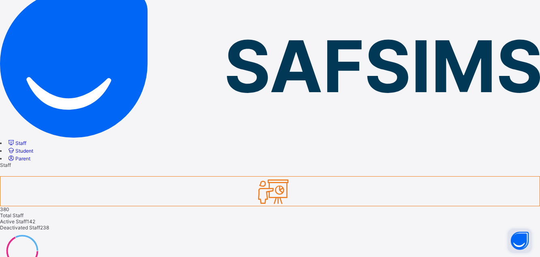
scroll to position [66, 0]
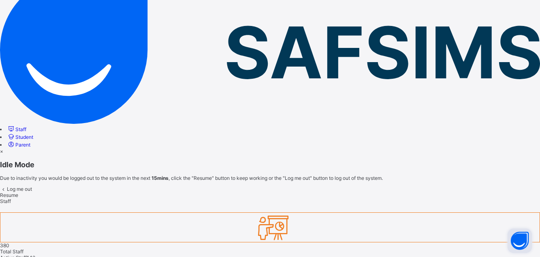
scroll to position [34, 0]
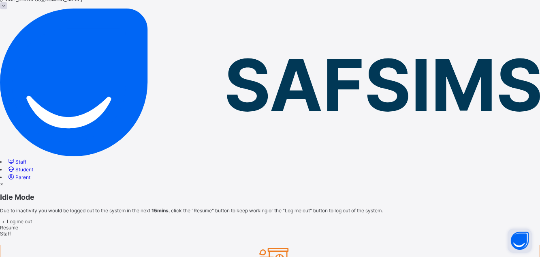
click at [18, 224] on span "Resume" at bounding box center [9, 227] width 18 height 6
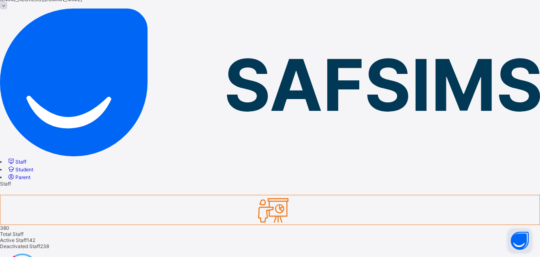
type input "*"
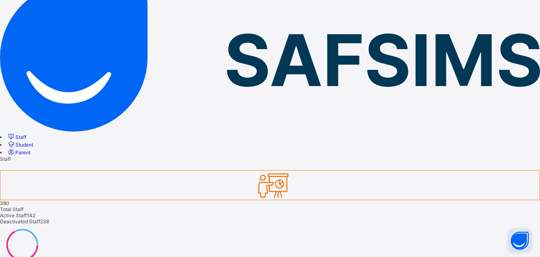
scroll to position [78, 0]
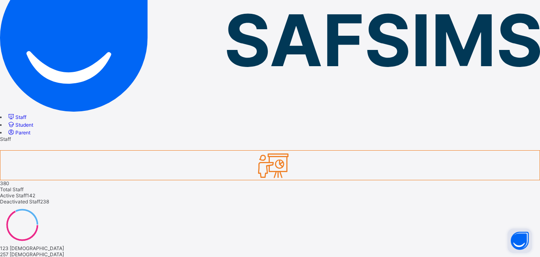
type input "*****"
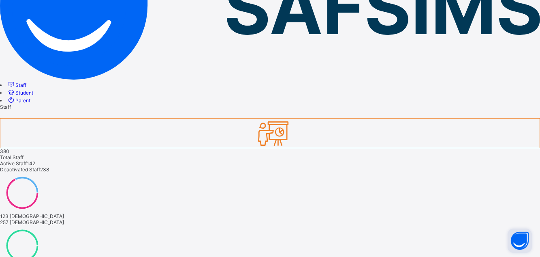
scroll to position [111, 0]
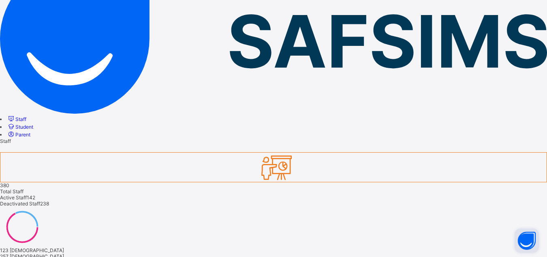
type input "*"
type input "**********"
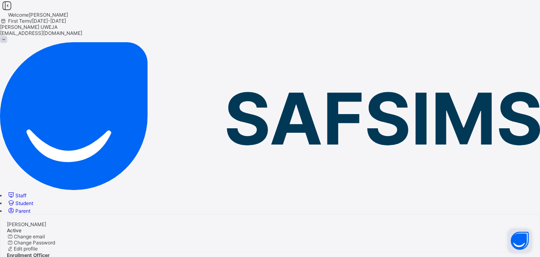
click at [26, 192] on span "Staff" at bounding box center [20, 195] width 11 height 6
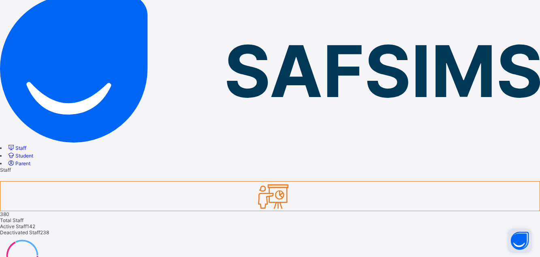
scroll to position [78, 0]
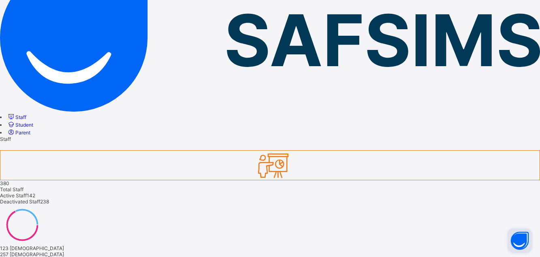
type input "*****"
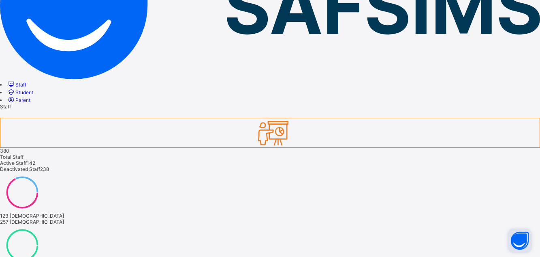
scroll to position [115, 0]
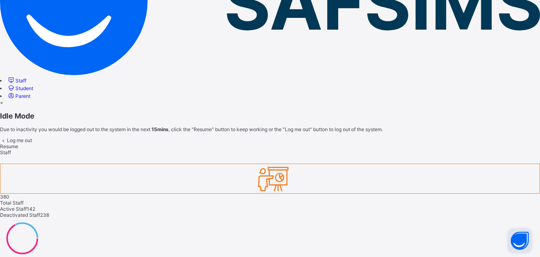
scroll to position [78, 0]
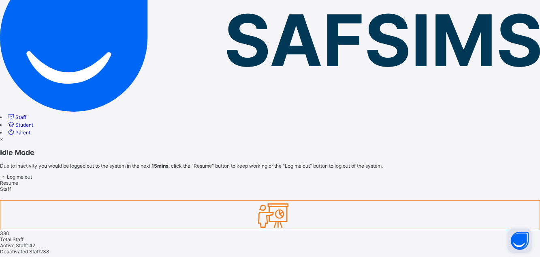
click at [18, 180] on span "Resume" at bounding box center [9, 183] width 18 height 6
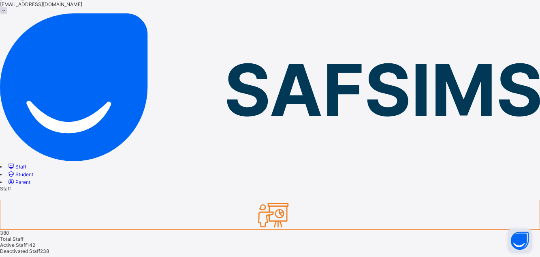
scroll to position [0, 0]
